Goal: Communication & Community: Ask a question

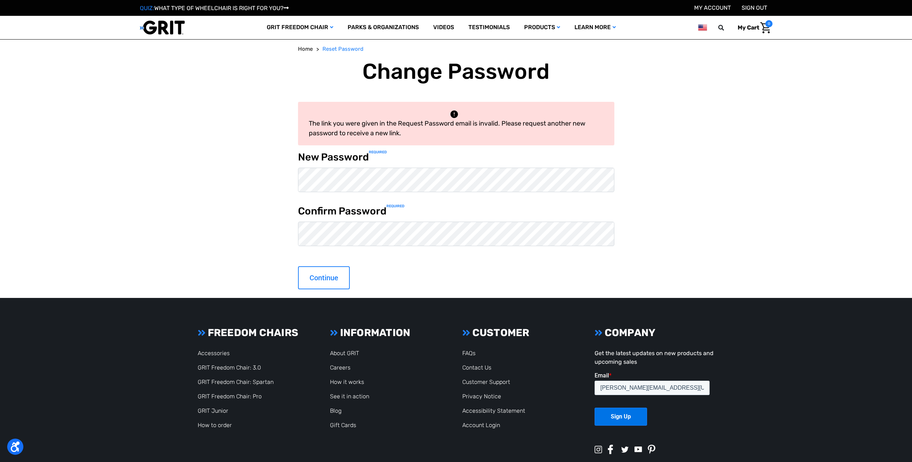
click at [330, 277] on input "Continue" at bounding box center [324, 277] width 52 height 23
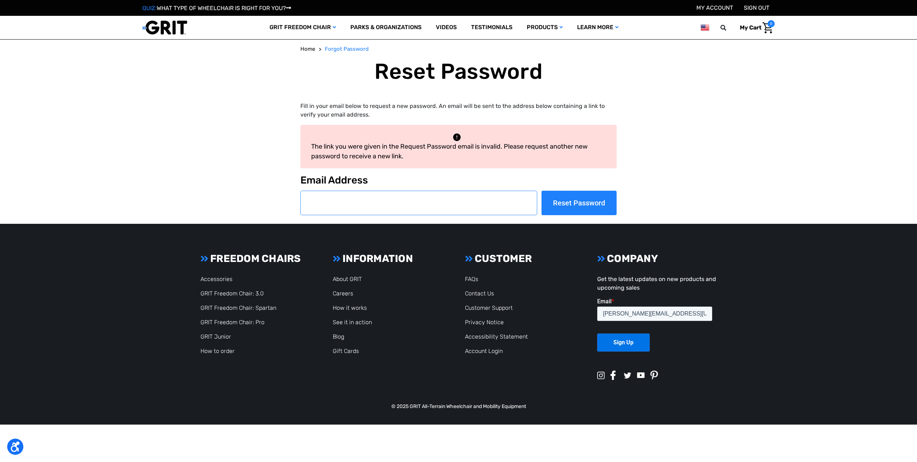
click at [342, 207] on input "Email Address" at bounding box center [419, 203] width 237 height 24
type input "[PERSON_NAME][EMAIL_ADDRESS][US_STATE][DOMAIN_NAME]"
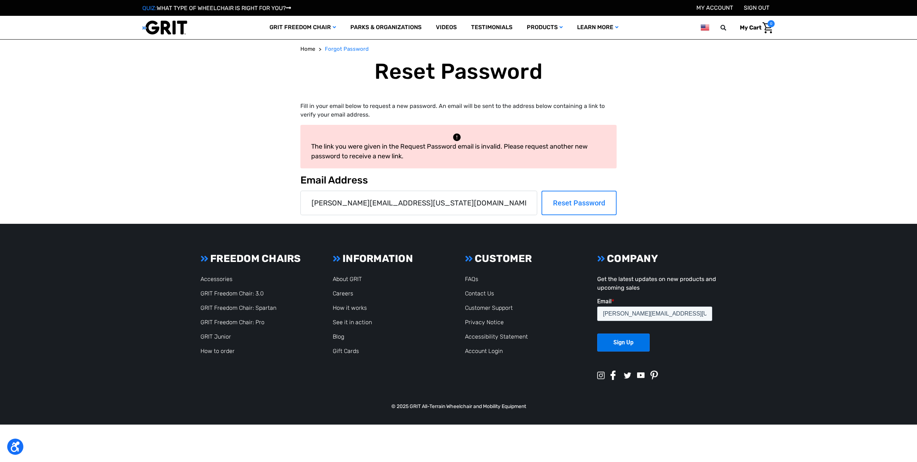
click at [570, 205] on input "Reset Password" at bounding box center [579, 203] width 75 height 24
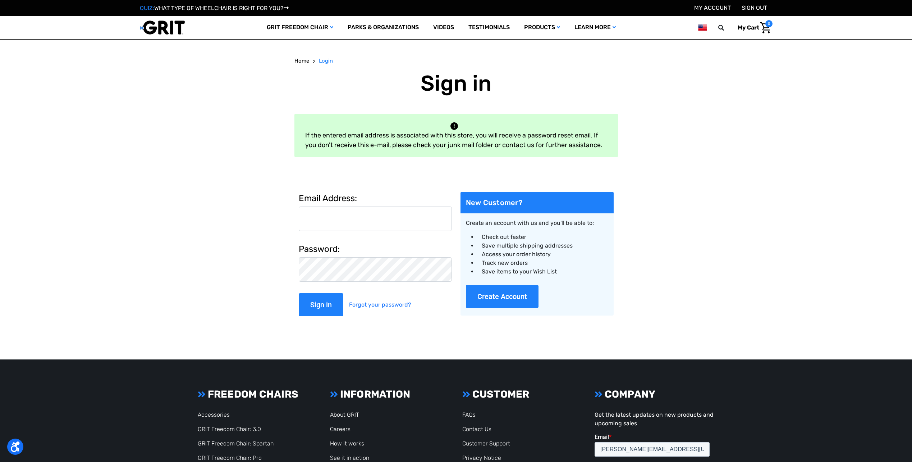
click at [324, 218] on input "Email Address:" at bounding box center [375, 218] width 153 height 24
type input "[PERSON_NAME][EMAIL_ADDRESS][US_STATE][DOMAIN_NAME]"
click at [323, 308] on input "Sign in" at bounding box center [321, 304] width 45 height 23
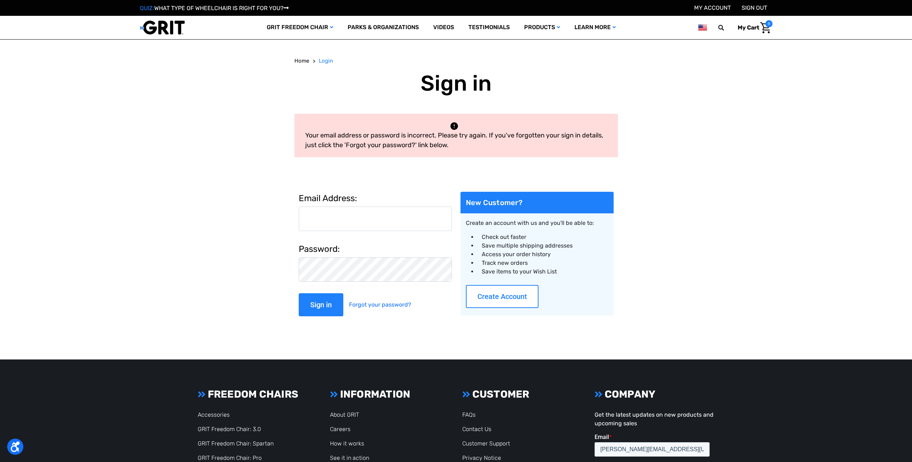
click at [495, 298] on button "Create Account" at bounding box center [502, 296] width 73 height 23
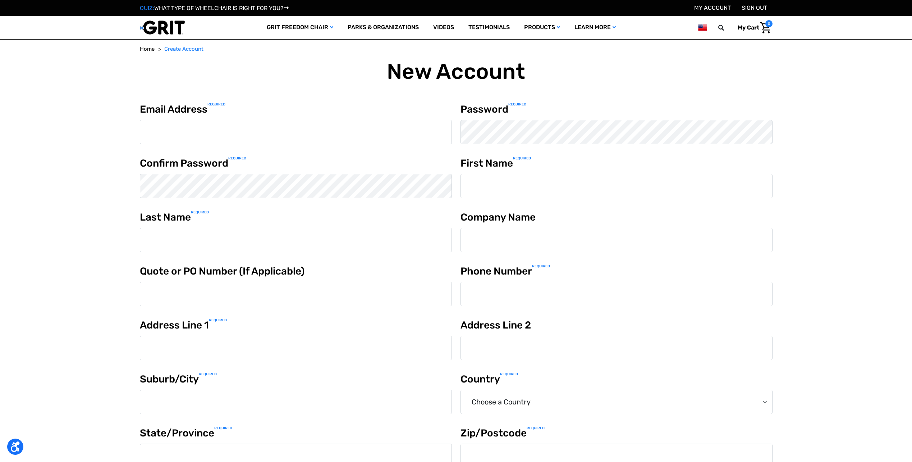
click at [179, 133] on input "Email Address Required" at bounding box center [296, 132] width 312 height 24
type input "[PERSON_NAME][EMAIL_ADDRESS][US_STATE][DOMAIN_NAME]"
type input "[PERSON_NAME]"
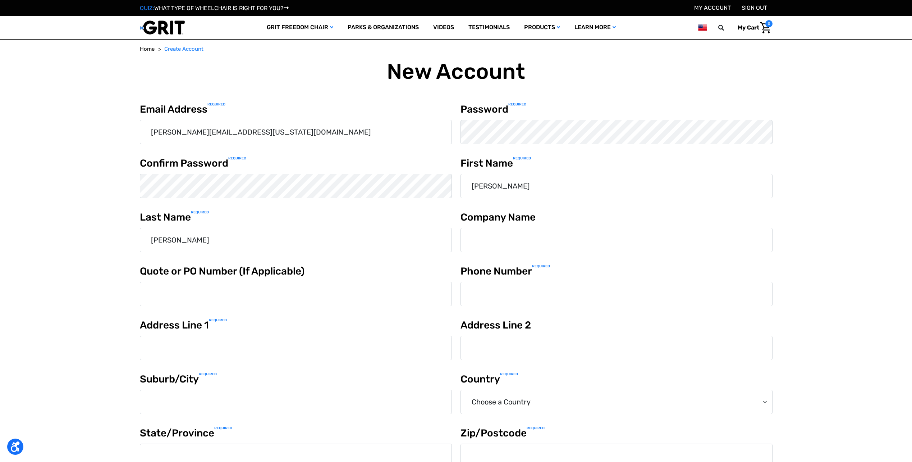
type input "7206335003"
type input "[STREET_ADDRESS]"
type input "Longmont"
select select "[GEOGRAPHIC_DATA]"
type input "CO"
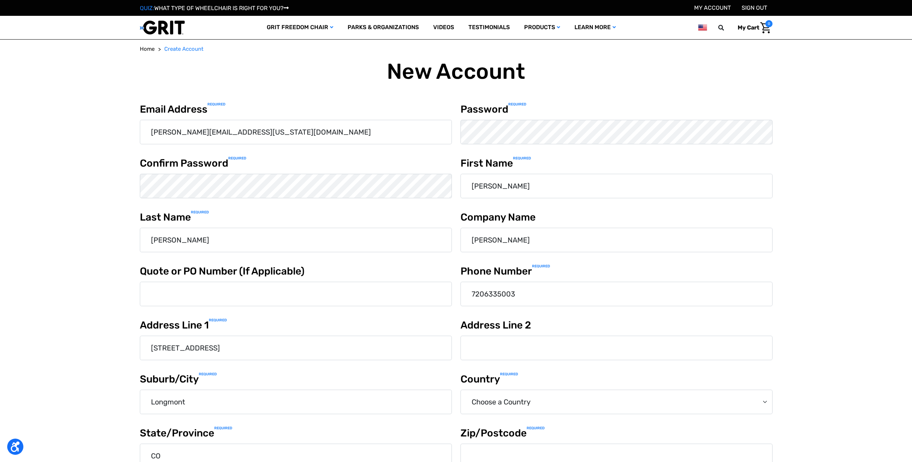
type input "80503"
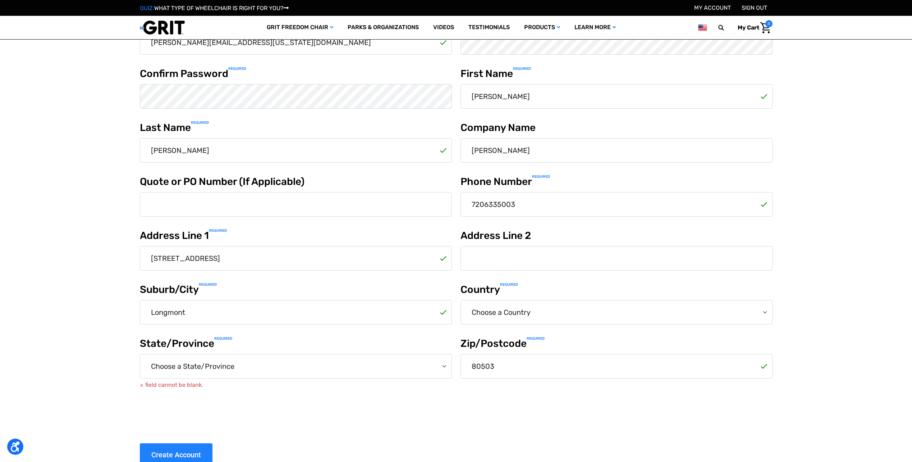
scroll to position [74, 0]
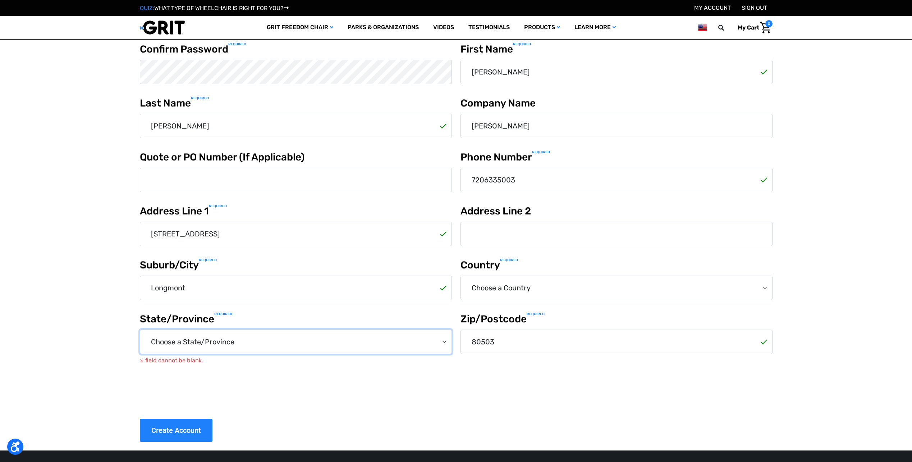
click at [245, 342] on select "Choose a State/Province Alabama Alaska American Samoa Arizona Arkansas Armed Fo…" at bounding box center [296, 341] width 312 height 24
select select "Colorado"
click at [140, 329] on select "Choose a State/Province Alabama Alaska American Samoa Arizona Arkansas Armed Fo…" at bounding box center [296, 341] width 312 height 24
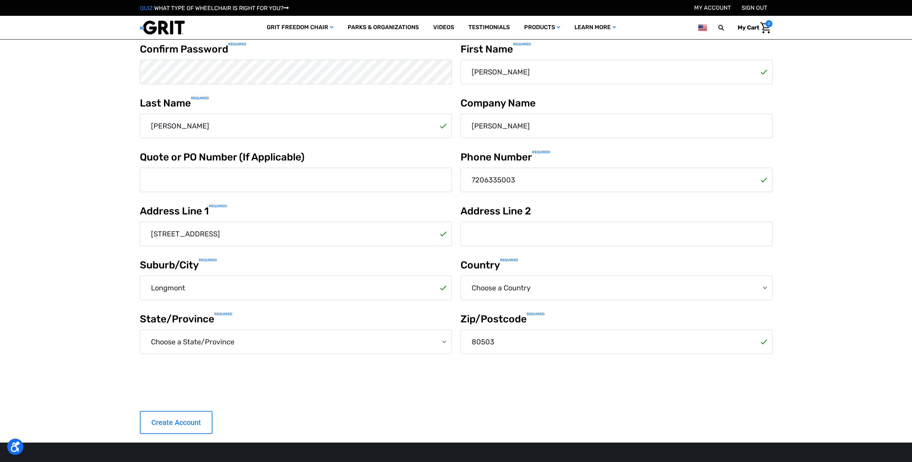
click at [171, 420] on input "Create Account" at bounding box center [176, 422] width 73 height 23
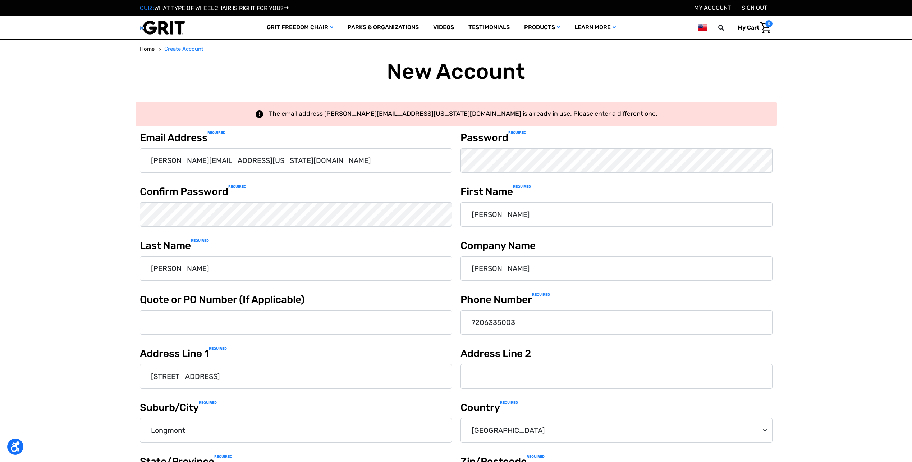
click at [709, 7] on link "My Account" at bounding box center [712, 7] width 37 height 7
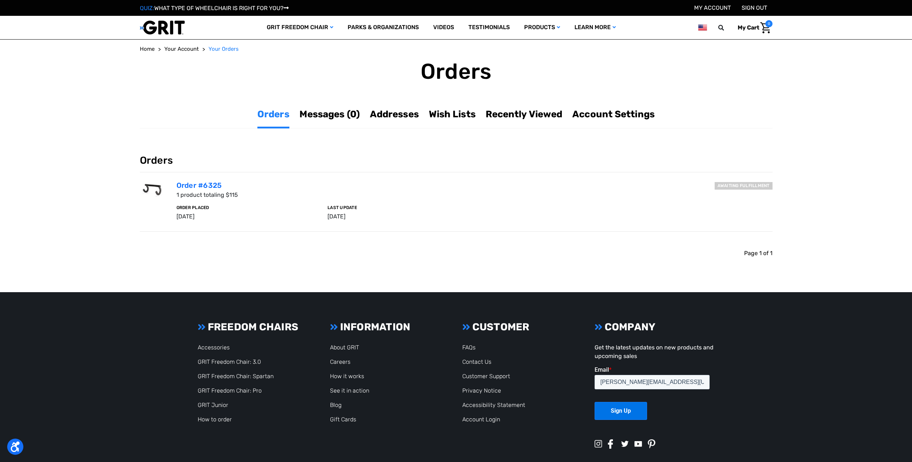
click at [735, 179] on li "Awaiting fulfillment Order #6325 1 product totaling $115 Order Placed Aug 19th …" at bounding box center [456, 201] width 633 height 59
click at [203, 185] on link "Order #6325" at bounding box center [199, 185] width 45 height 9
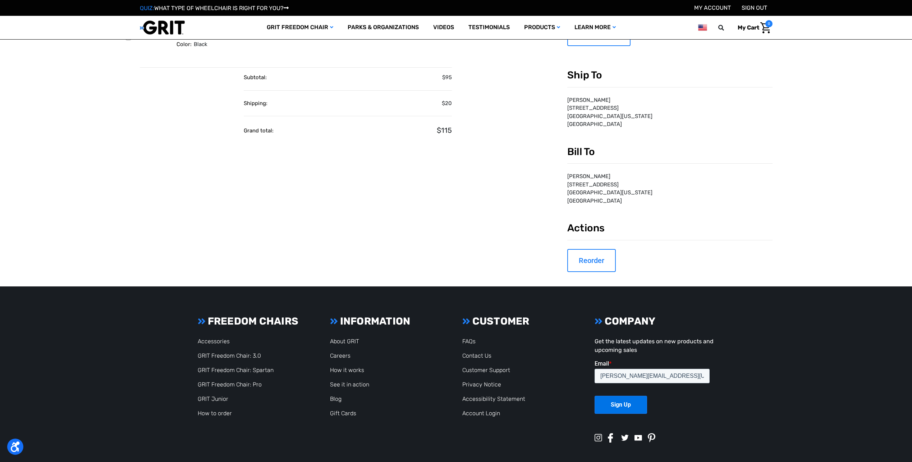
scroll to position [158, 0]
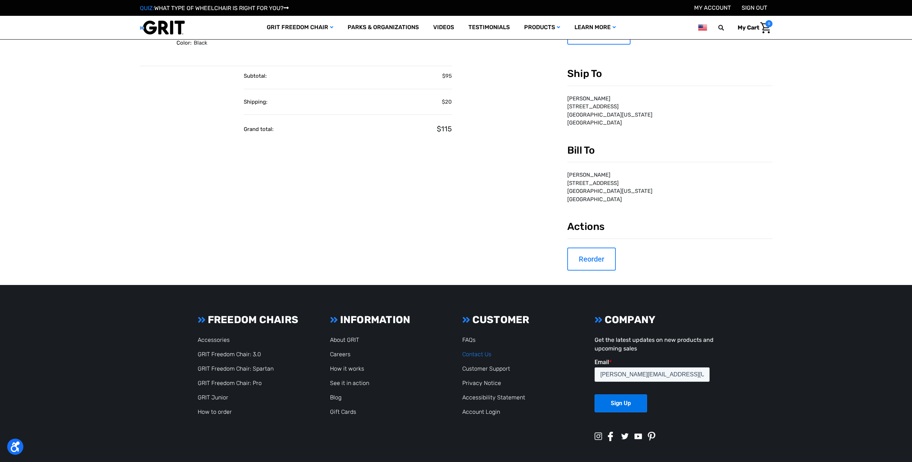
click at [474, 354] on link "Contact Us" at bounding box center [476, 354] width 29 height 7
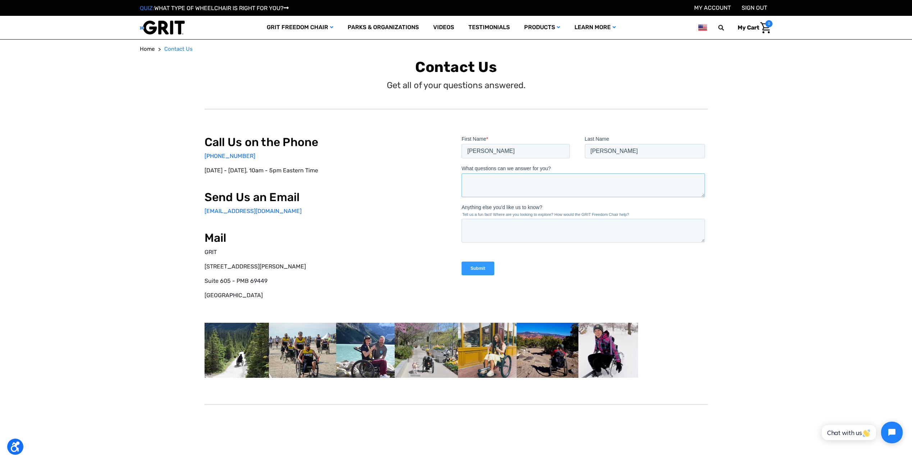
click at [490, 179] on textarea "What questions can we answer for you?" at bounding box center [582, 185] width 243 height 24
type textarea "Please let me know if my Order number 6325 for a Rower Hook has shipped. What i…"
click at [478, 267] on input "Submit" at bounding box center [477, 268] width 33 height 14
